Goal: Task Accomplishment & Management: Complete application form

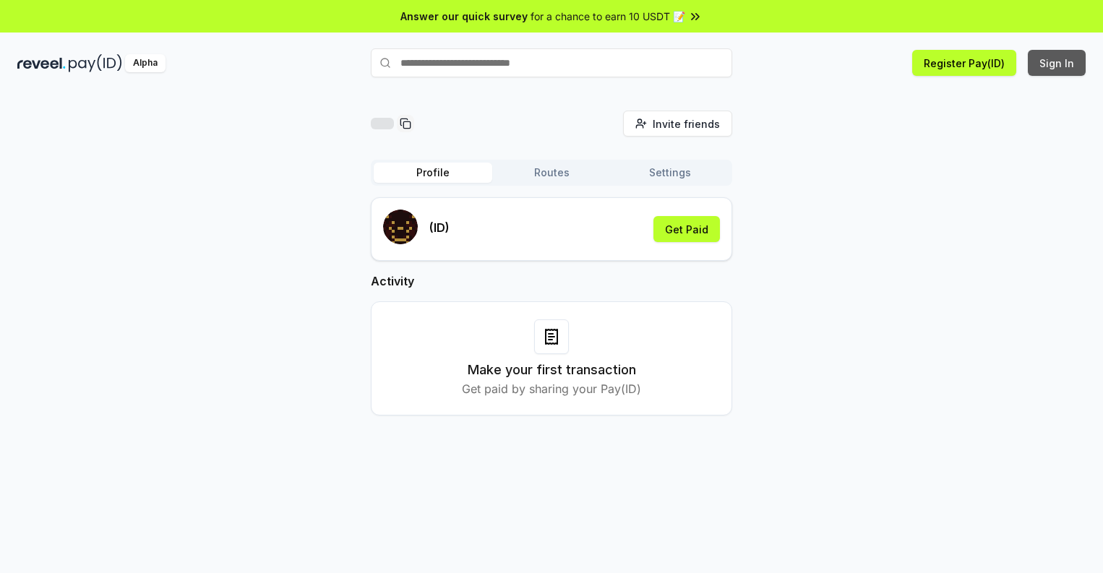
click at [1057, 63] on button "Sign In" at bounding box center [1057, 63] width 58 height 26
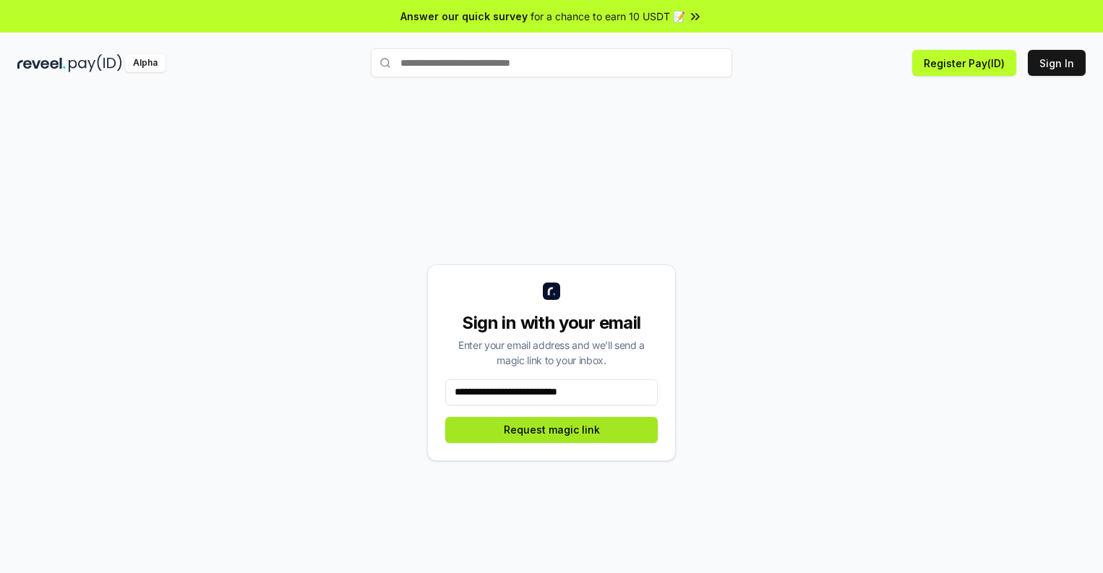
type input "**********"
click at [551, 429] on button "Request magic link" at bounding box center [551, 430] width 212 height 26
